Goal: Task Accomplishment & Management: Use online tool/utility

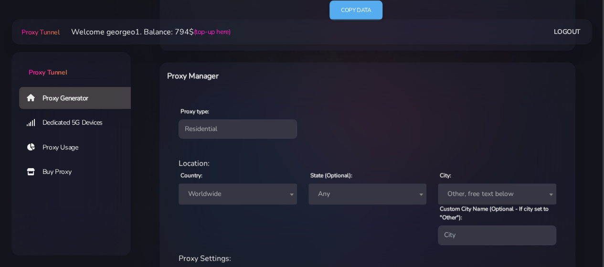
scroll to position [306, 0]
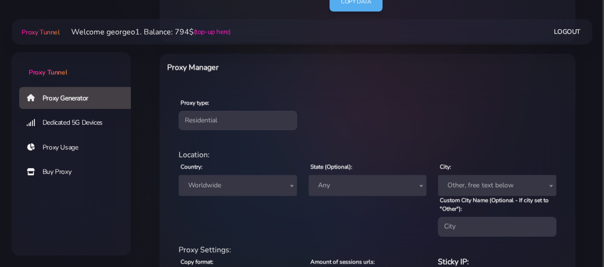
click at [266, 184] on span "Worldwide" at bounding box center [237, 185] width 107 height 13
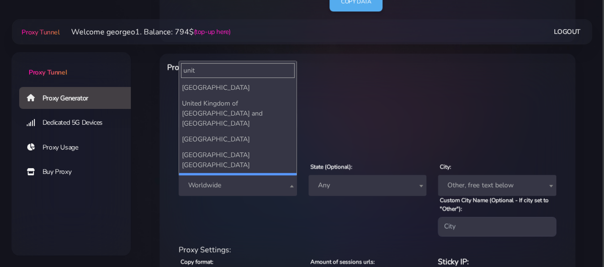
type input "unit"
select select "US"
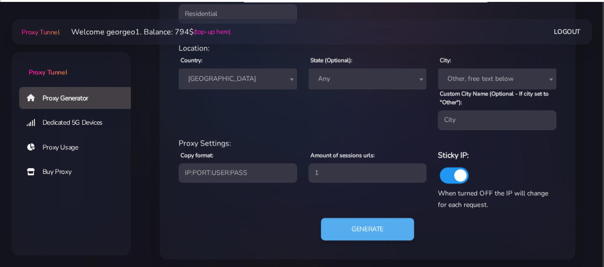
scroll to position [416, 0]
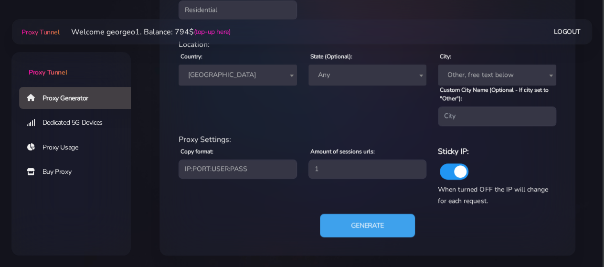
click at [362, 222] on button "Generate" at bounding box center [367, 224] width 95 height 23
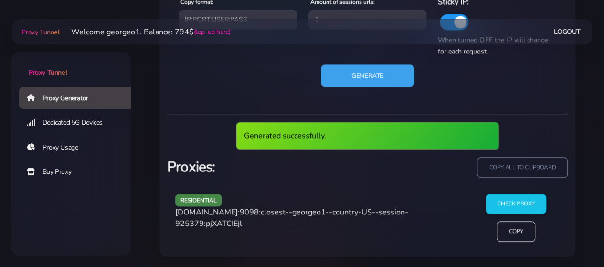
scroll to position [531, 0]
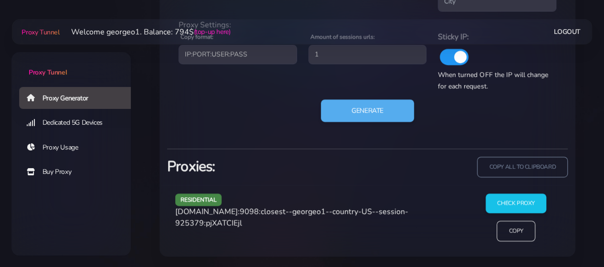
click at [311, 211] on span "[DOMAIN_NAME]:9098:closest--georgeo1--country-US--session-925379:pjXATCIEjl" at bounding box center [291, 217] width 233 height 22
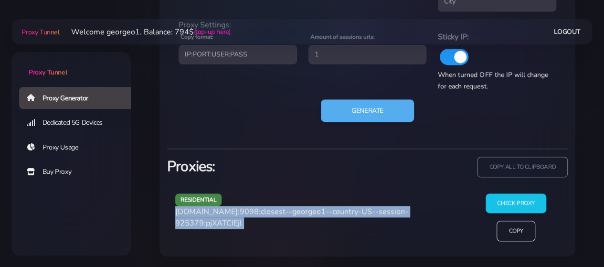
click at [311, 211] on span "[DOMAIN_NAME]:9098:closest--georgeo1--country-US--session-925379:pjXATCIEjl" at bounding box center [291, 217] width 233 height 22
copy div "[DOMAIN_NAME]:9098:closest--georgeo1--country-US--session-925379:pjXATCIEjl"
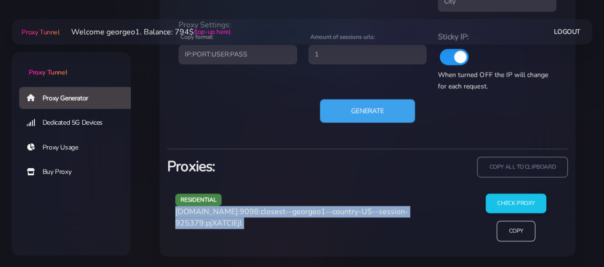
click at [364, 105] on button "Generate" at bounding box center [367, 110] width 95 height 23
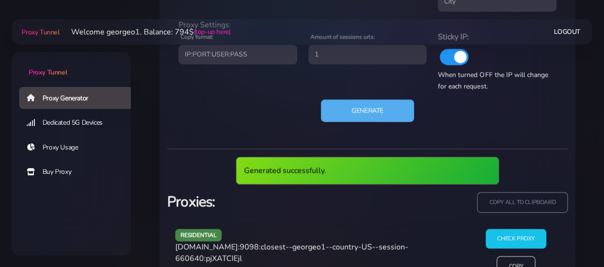
click at [222, 246] on span "[DOMAIN_NAME]:9098:closest--georgeo1--country-US--session-660640:pjXATCIEjl" at bounding box center [291, 253] width 233 height 22
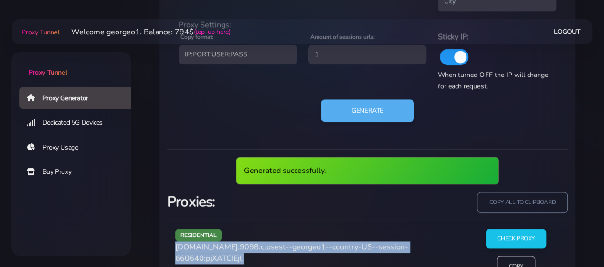
click at [222, 246] on span "[DOMAIN_NAME]:9098:closest--georgeo1--country-US--session-660640:pjXATCIEjl" at bounding box center [291, 253] width 233 height 22
copy div "[DOMAIN_NAME]:9098:closest--georgeo1--country-US--session-660640:pjXATCIEjl"
